Goal: Check status

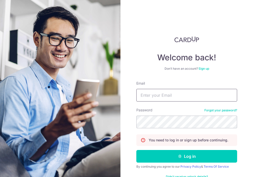
type input "[EMAIL_ADDRESS][DOMAIN_NAME]"
click at [187, 156] on button "Log in" at bounding box center [186, 156] width 101 height 13
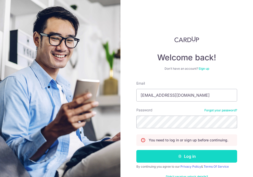
click at [184, 158] on button "Log in" at bounding box center [186, 156] width 101 height 13
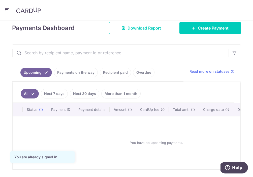
click at [79, 75] on link "Payments on the way" at bounding box center [76, 73] width 44 height 10
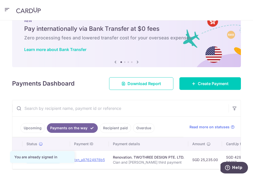
scroll to position [18, 0]
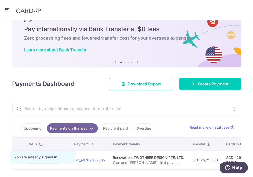
click at [109, 127] on link "Recipient paid" at bounding box center [115, 128] width 31 height 10
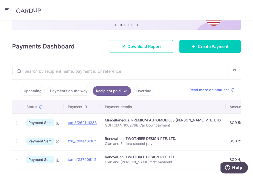
scroll to position [54, 0]
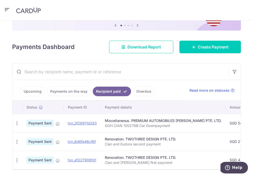
click at [75, 89] on link "Payments on the way" at bounding box center [69, 91] width 44 height 10
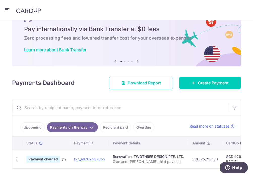
scroll to position [0, 0]
